Goal: Information Seeking & Learning: Find specific fact

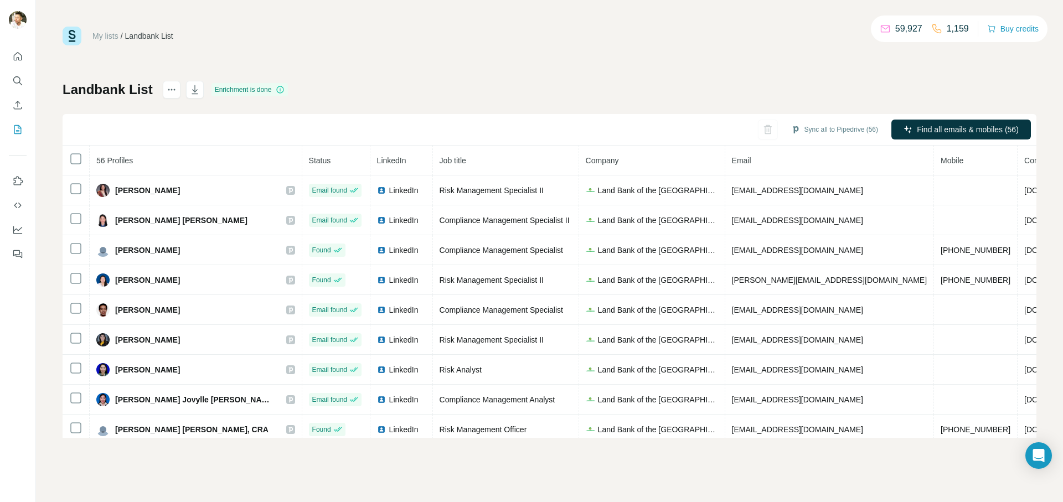
scroll to position [0, 34]
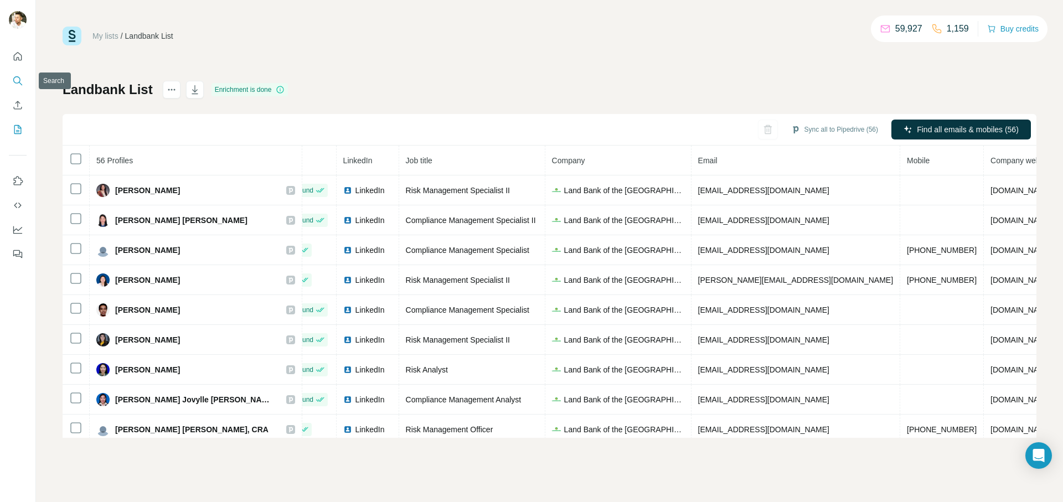
click at [17, 83] on icon "Search" at bounding box center [17, 80] width 11 height 11
click at [15, 79] on icon "Search" at bounding box center [17, 80] width 11 height 11
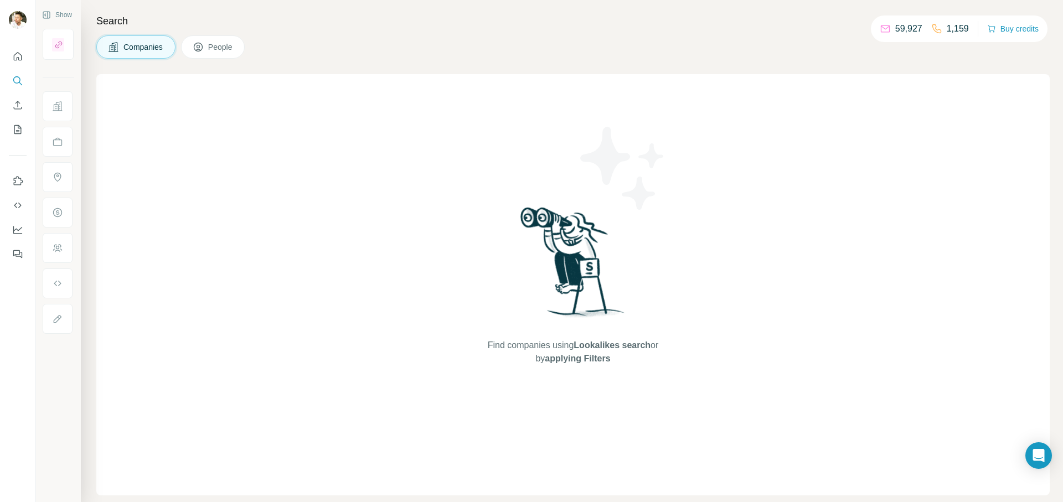
click at [222, 48] on span "People" at bounding box center [220, 47] width 25 height 11
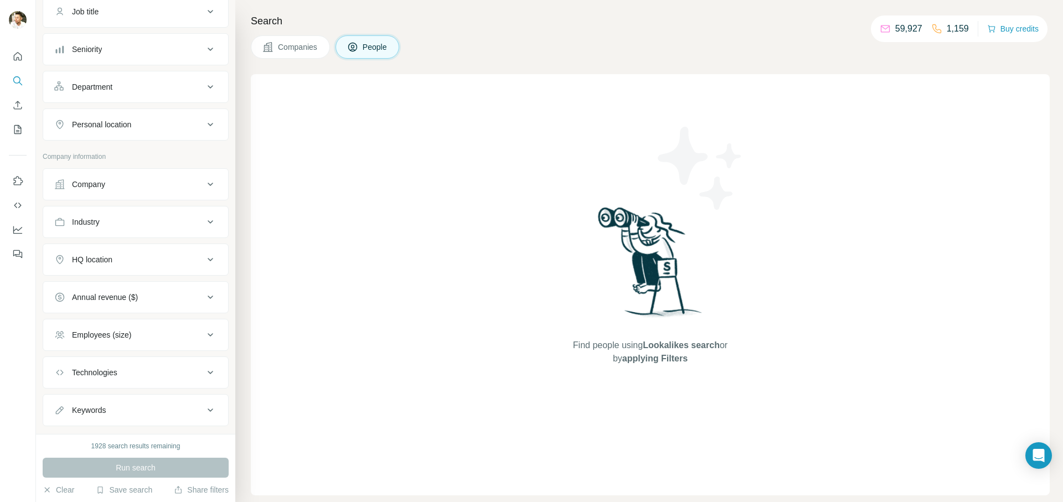
scroll to position [102, 0]
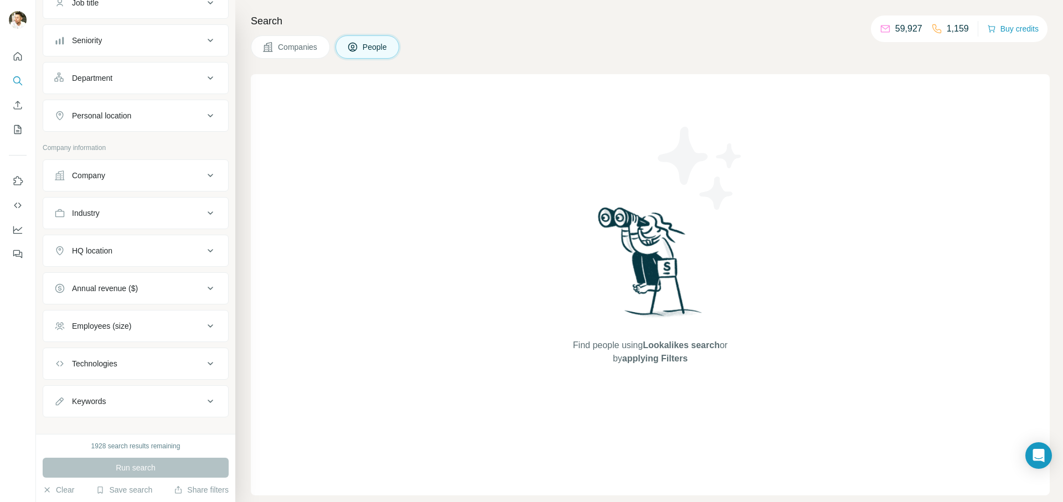
click at [112, 178] on div "Company" at bounding box center [129, 175] width 150 height 11
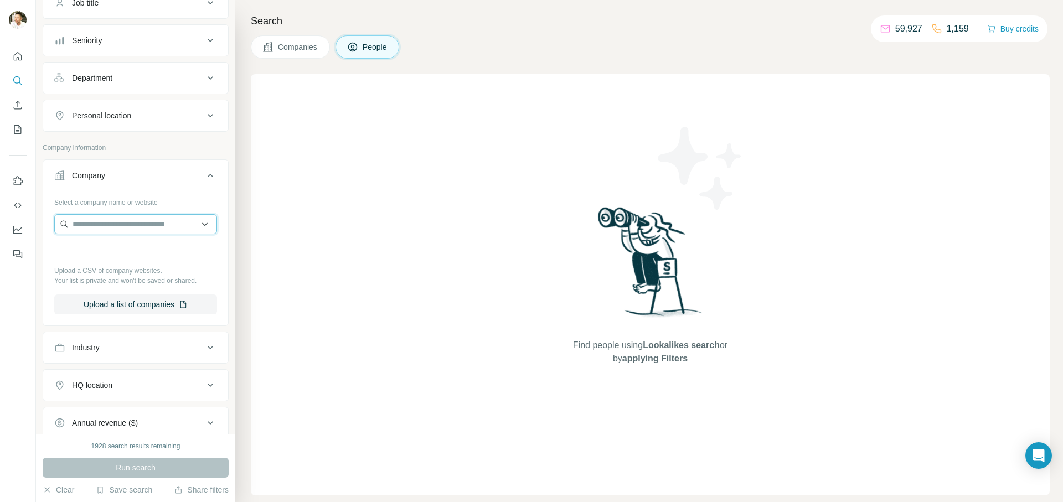
click at [104, 227] on input "text" at bounding box center [135, 224] width 163 height 20
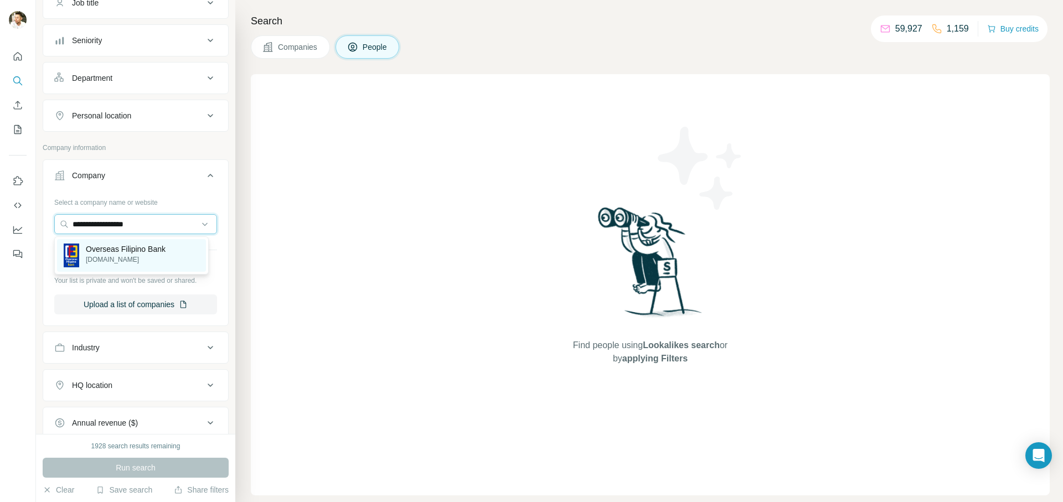
type input "**********"
click at [100, 260] on p "[DOMAIN_NAME]" at bounding box center [126, 260] width 80 height 10
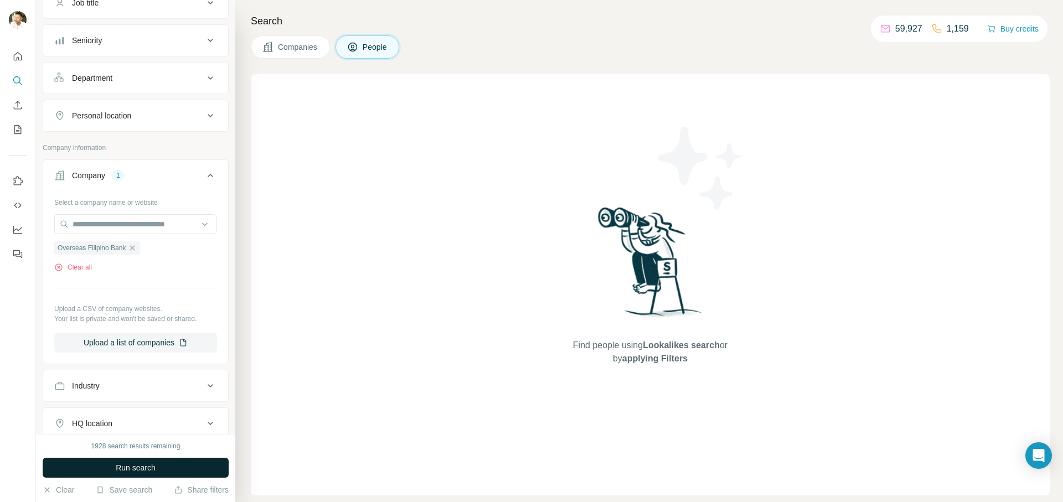
click at [129, 471] on span "Run search" at bounding box center [136, 467] width 40 height 11
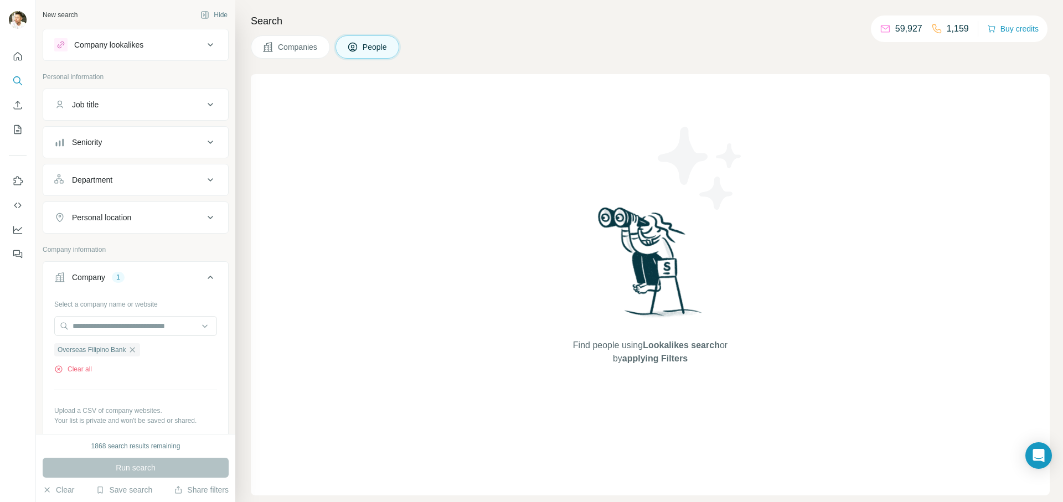
click at [137, 349] on icon "button" at bounding box center [132, 350] width 9 height 9
click at [296, 46] on span "Companies" at bounding box center [298, 47] width 40 height 11
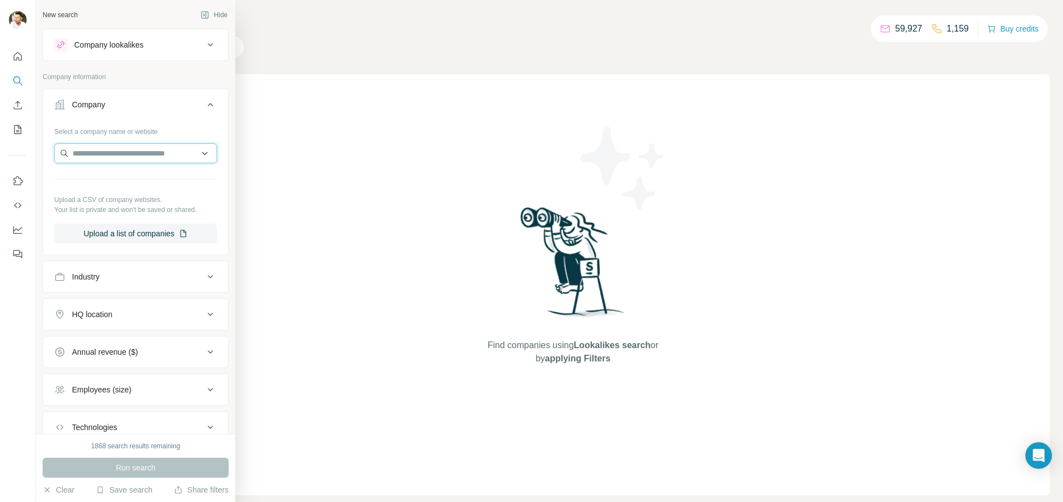
click at [102, 156] on input "text" at bounding box center [135, 153] width 163 height 20
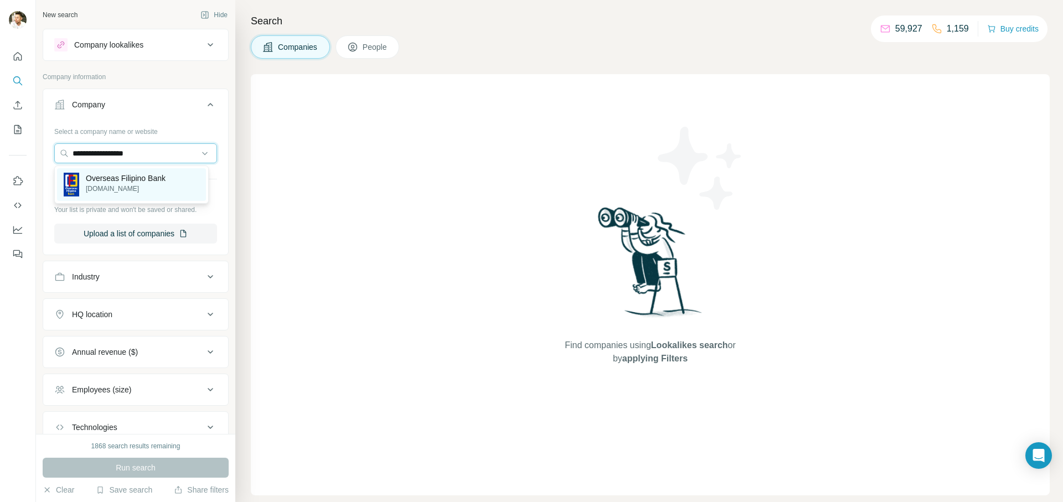
type input "**********"
click at [95, 177] on p "Overseas Filipino Bank" at bounding box center [126, 178] width 80 height 11
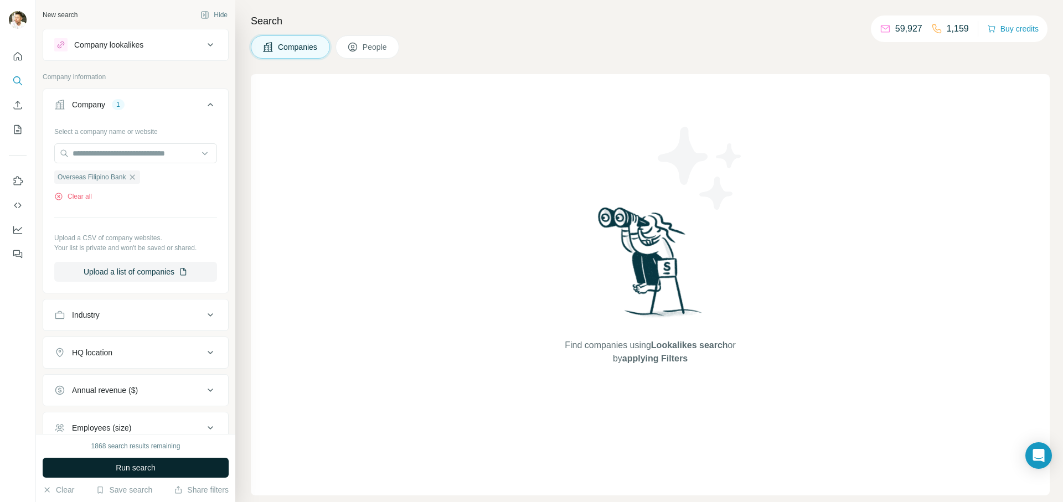
click at [140, 468] on span "Run search" at bounding box center [136, 467] width 40 height 11
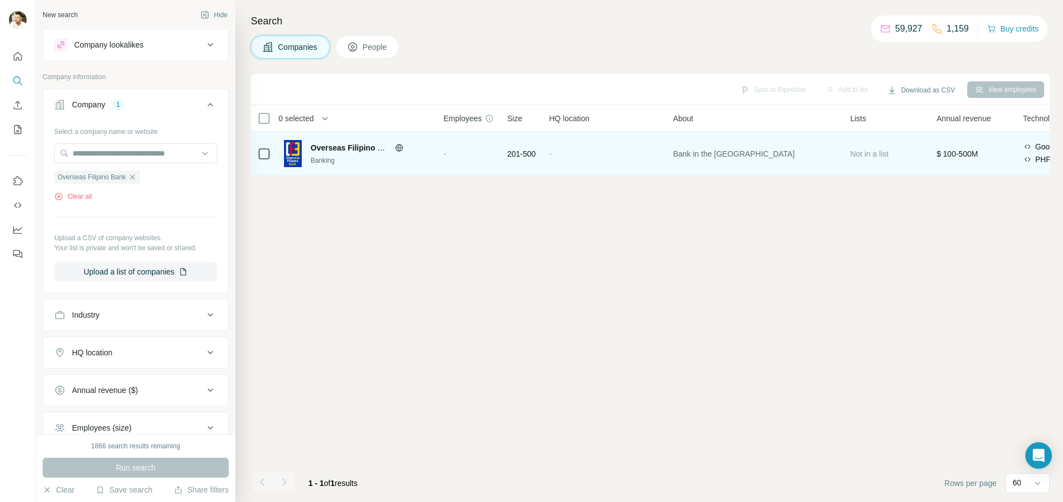
click at [296, 150] on img at bounding box center [293, 153] width 18 height 27
click at [326, 151] on span "Overseas Filipino Bank" at bounding box center [354, 147] width 86 height 9
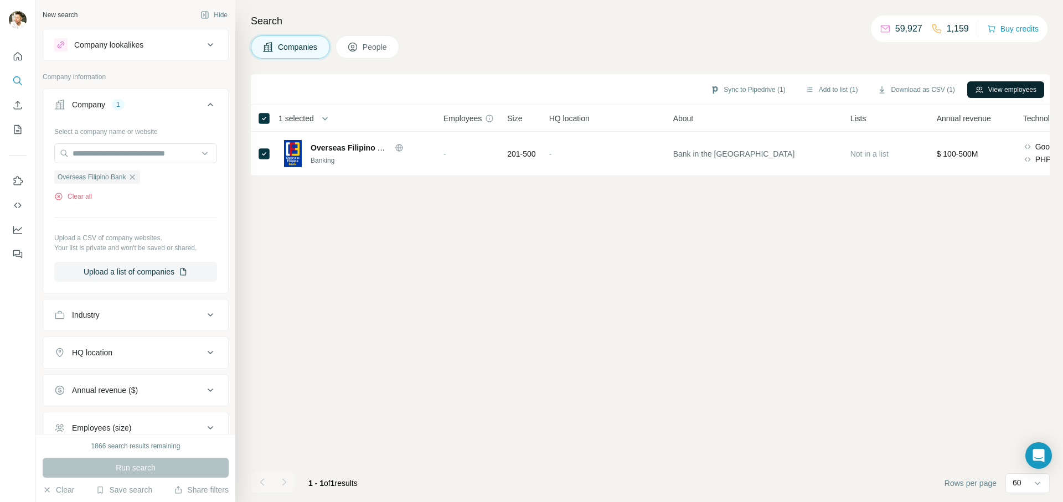
click at [996, 91] on button "View employees" at bounding box center [1005, 89] width 77 height 17
